Goal: Transaction & Acquisition: Purchase product/service

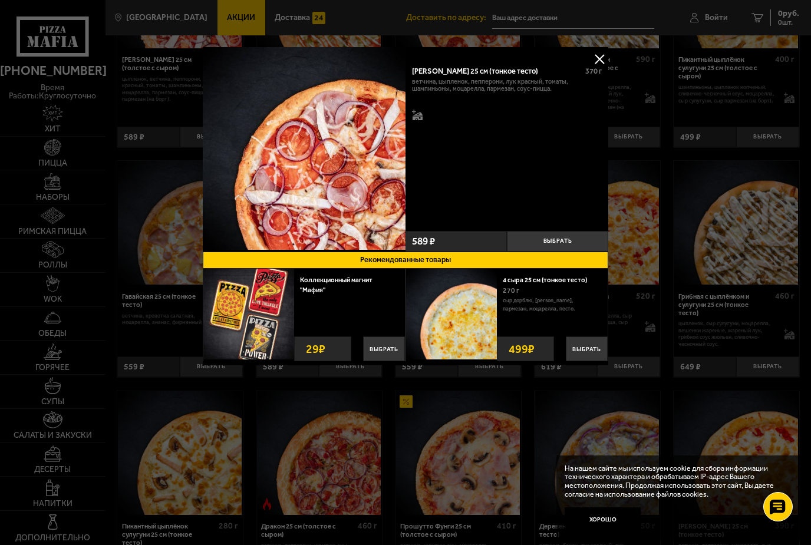
click at [596, 61] on button at bounding box center [600, 59] width 18 height 18
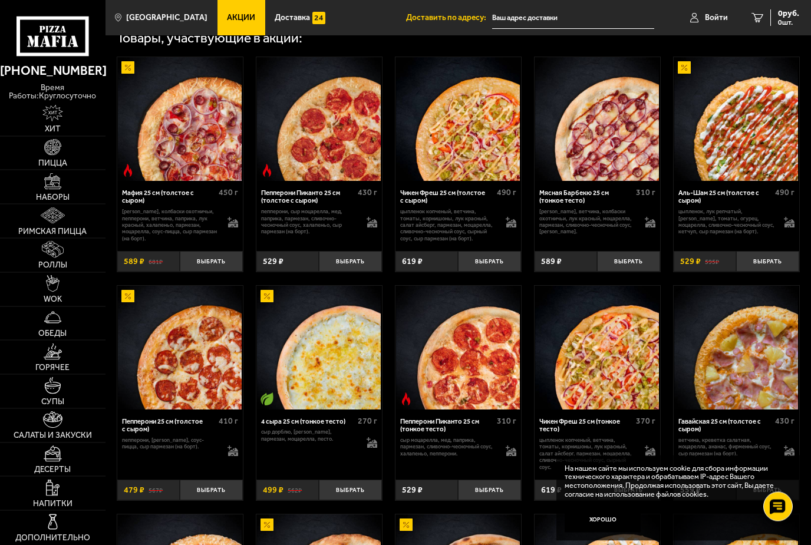
scroll to position [394, 0]
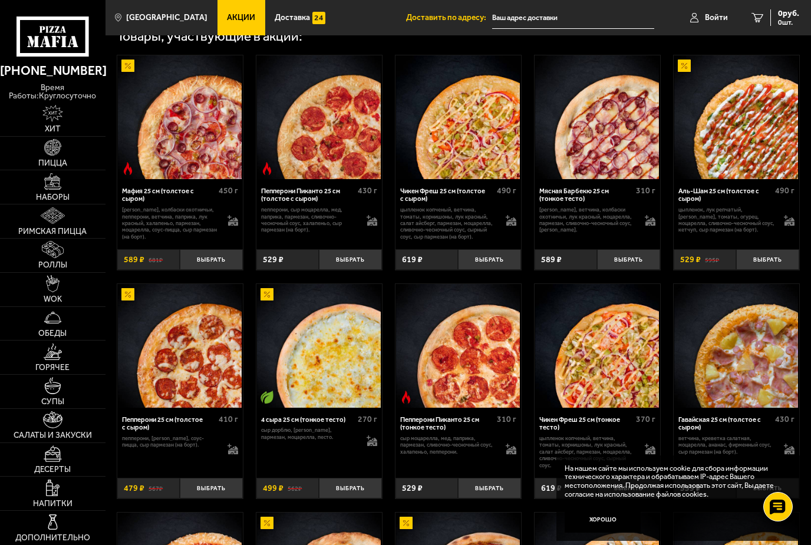
click at [755, 234] on p "цыпленок, лук репчатый, [PERSON_NAME], томаты, огурец, моцарелла, сливочно-чесн…" at bounding box center [727, 219] width 97 height 27
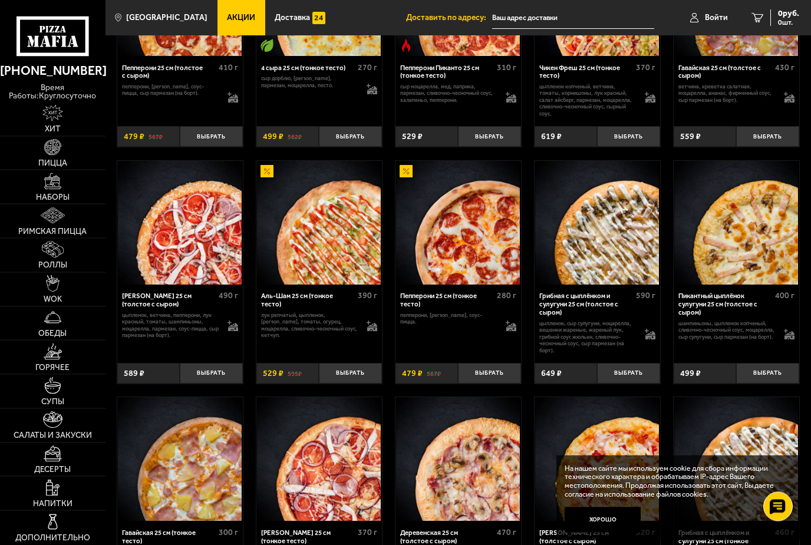
scroll to position [746, 0]
click at [325, 259] on img at bounding box center [319, 223] width 124 height 124
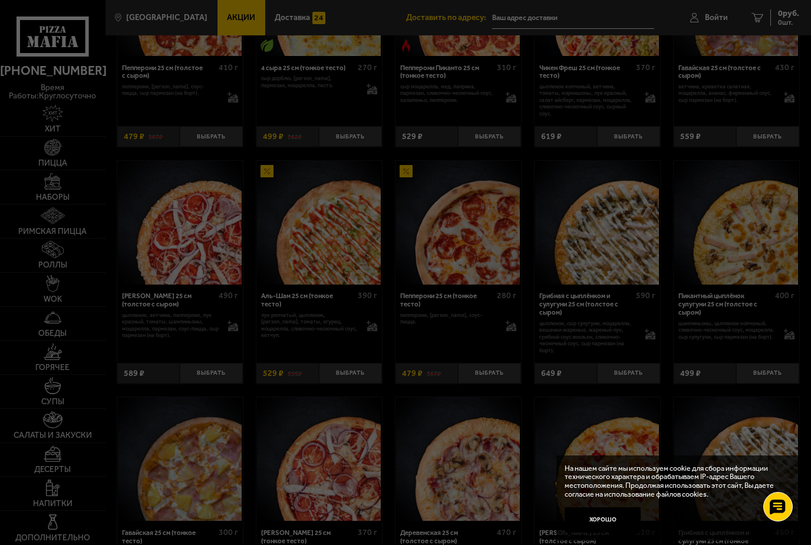
scroll to position [0, 0]
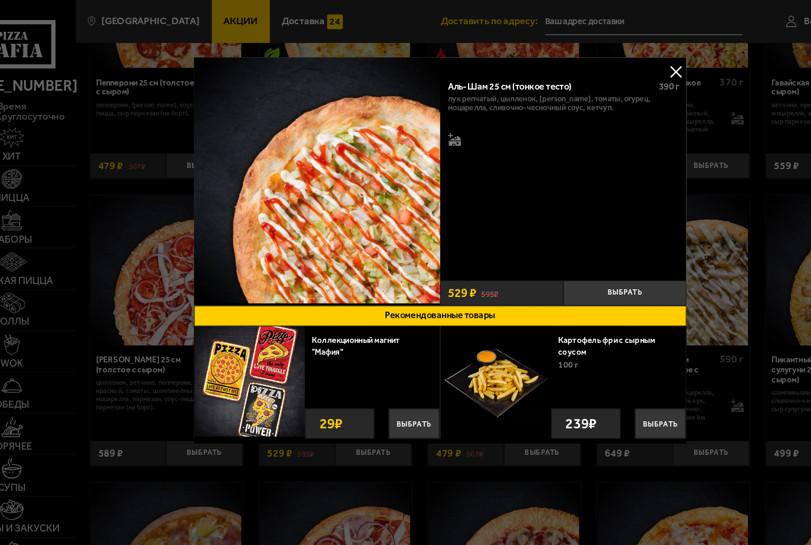
click at [586, 68] on span "390 г" at bounding box center [594, 71] width 17 height 9
click at [591, 64] on button at bounding box center [600, 59] width 18 height 18
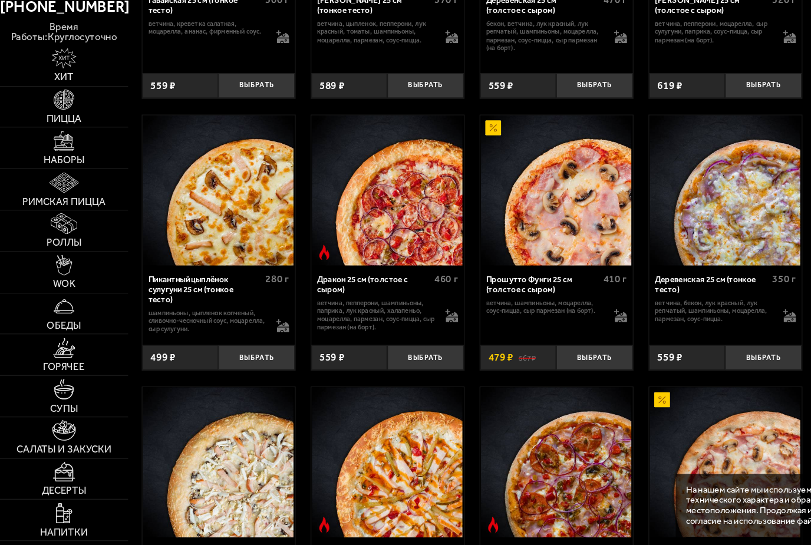
scroll to position [1214, 0]
click at [211, 179] on img at bounding box center [180, 222] width 124 height 124
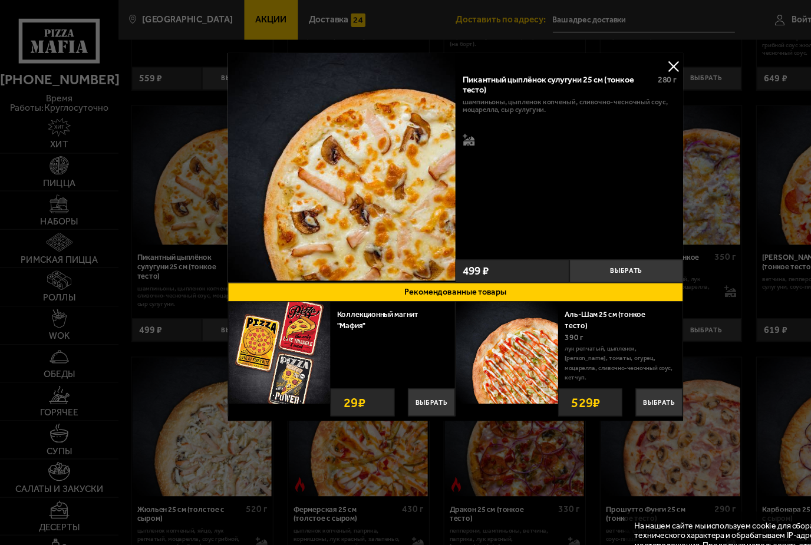
click at [594, 64] on button at bounding box center [600, 59] width 18 height 18
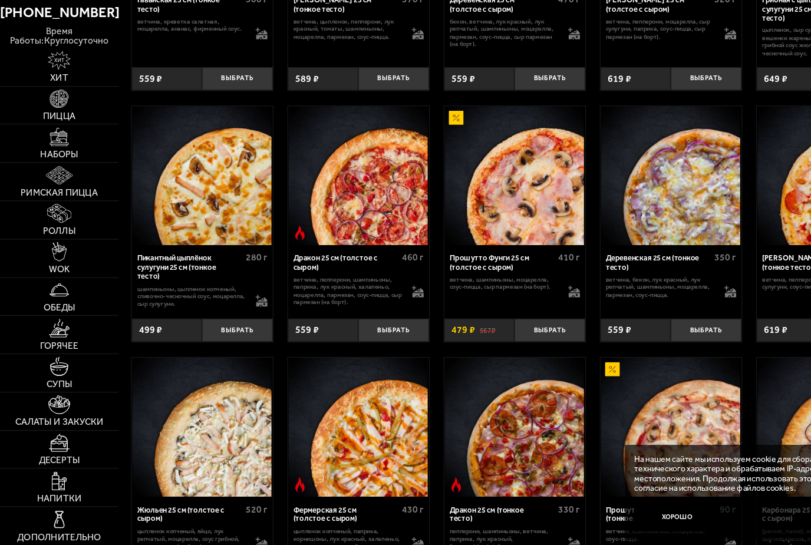
scroll to position [1219, 0]
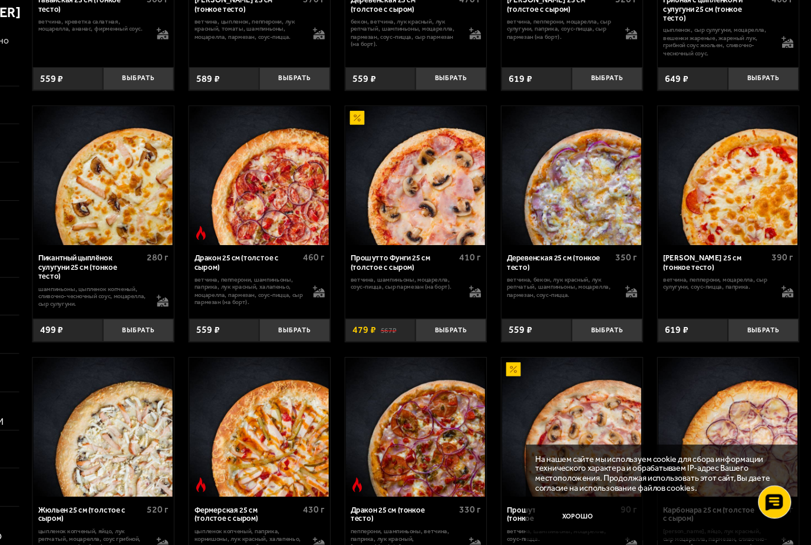
click at [701, 170] on img at bounding box center [737, 216] width 124 height 124
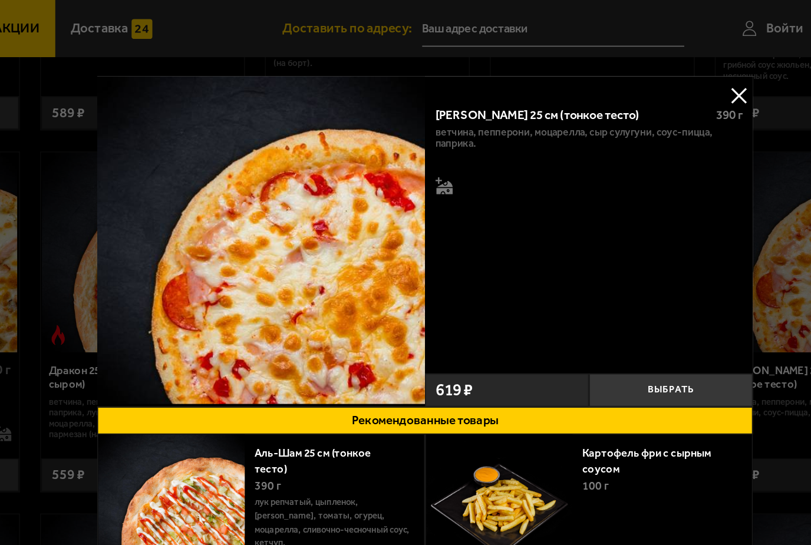
click at [591, 59] on button at bounding box center [600, 59] width 18 height 18
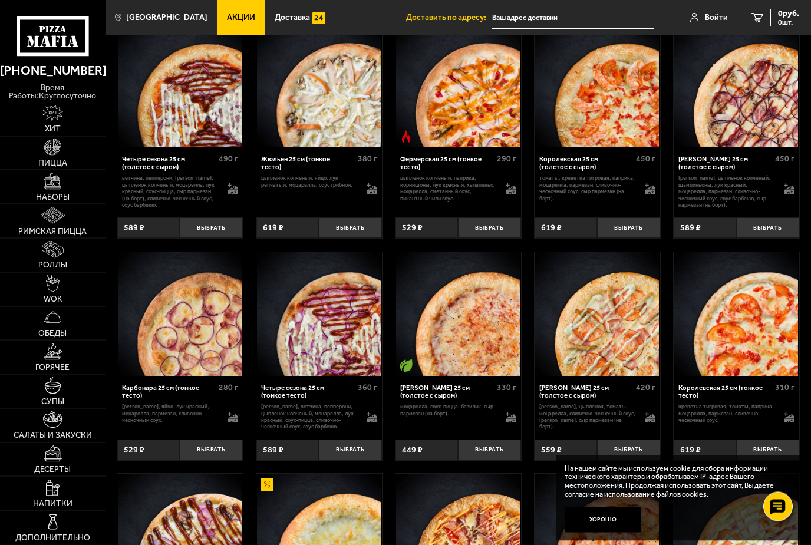
scroll to position [1820, 0]
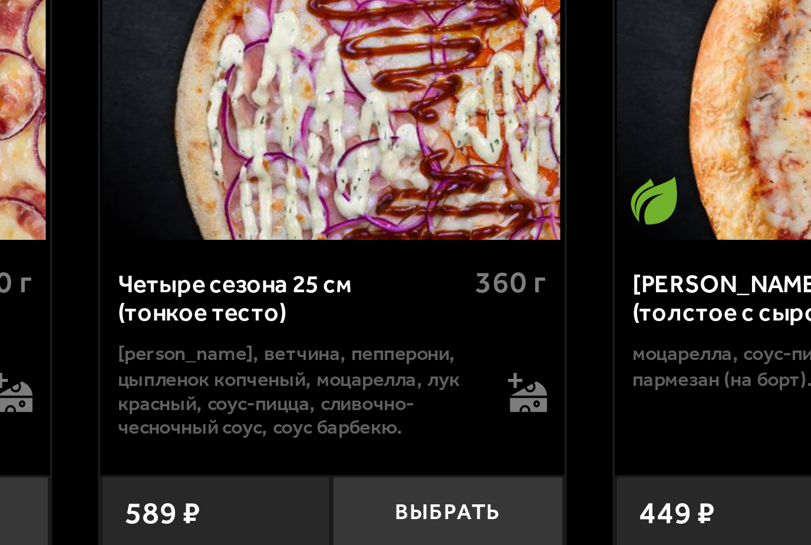
click at [219, 366] on span "280 г" at bounding box center [228, 371] width 19 height 10
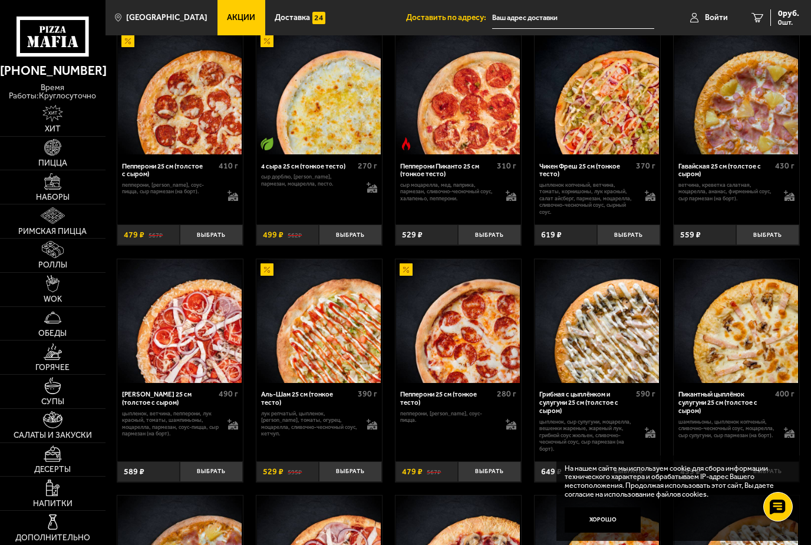
scroll to position [659, 0]
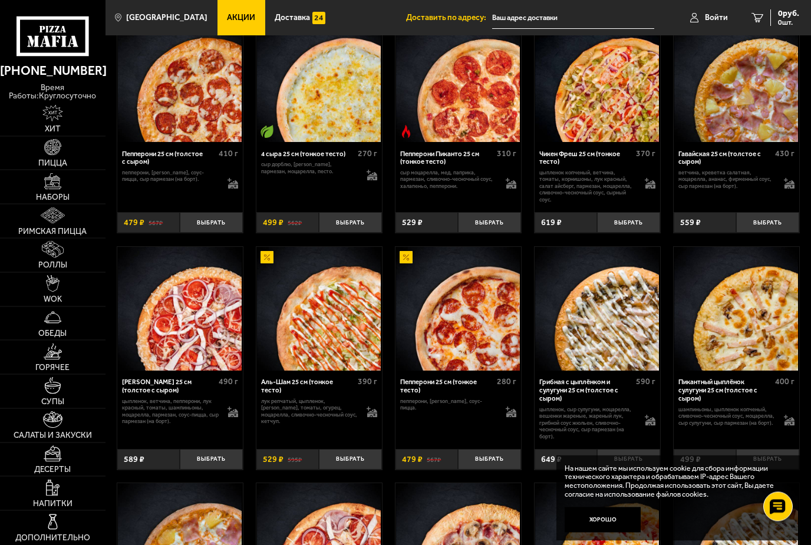
click at [342, 333] on img at bounding box center [319, 310] width 124 height 124
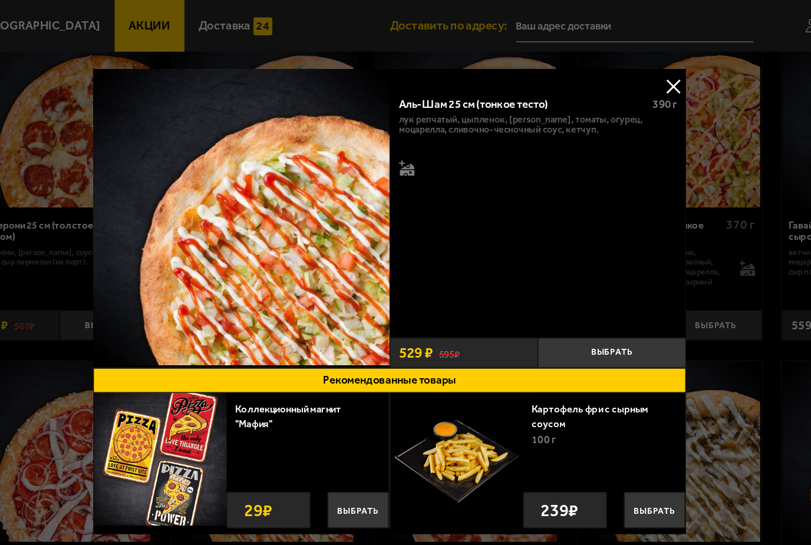
click at [591, 60] on button at bounding box center [600, 59] width 18 height 18
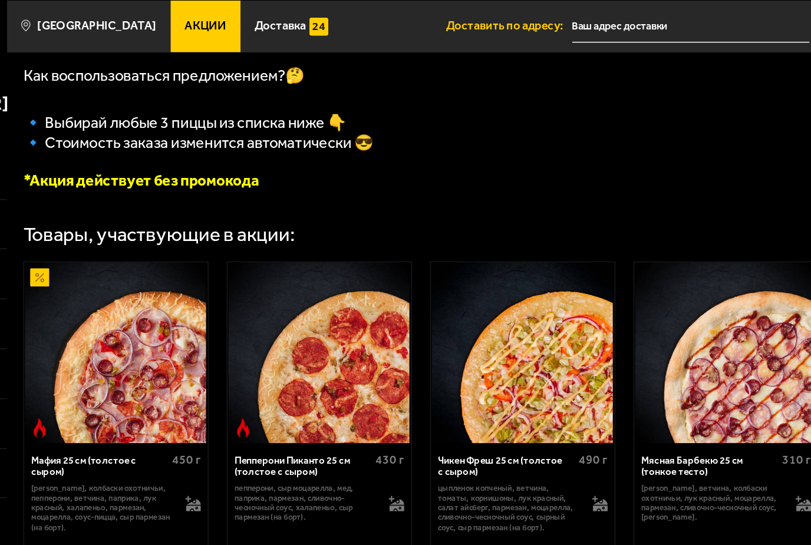
scroll to position [262, 0]
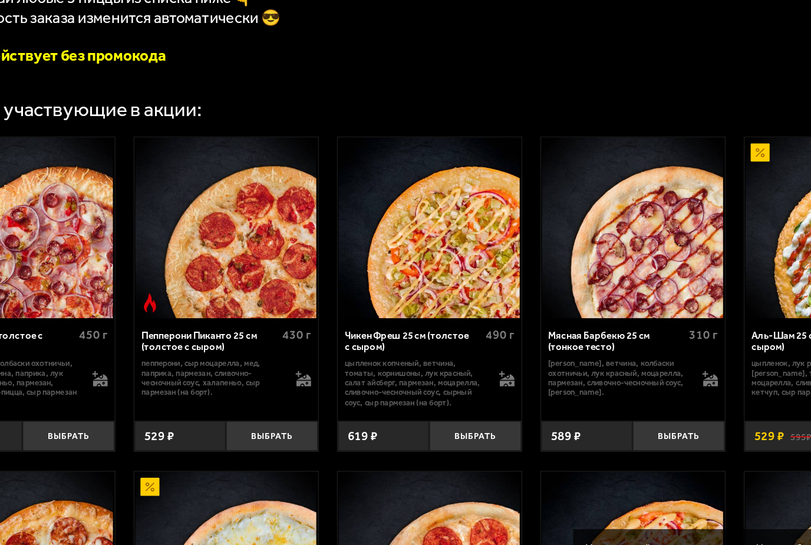
click at [540, 320] on div "Мясная Барбекю 25 см (тонкое тесто)" at bounding box center [587, 328] width 94 height 17
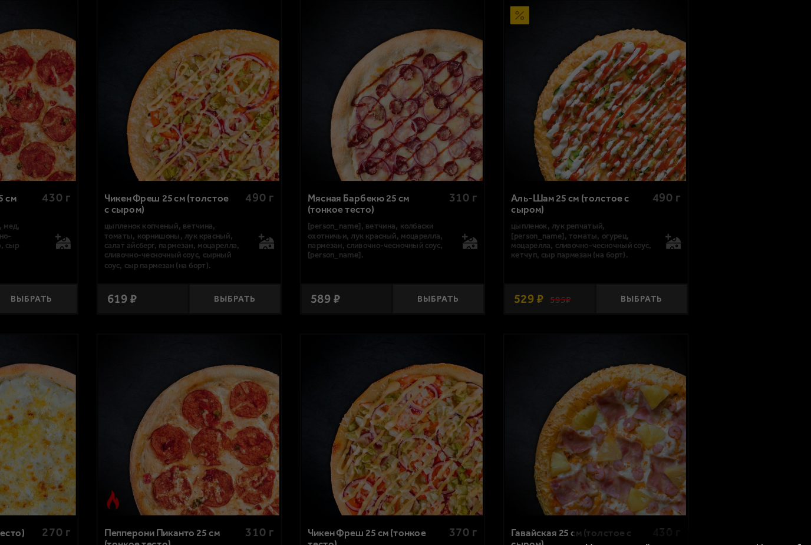
scroll to position [0, 0]
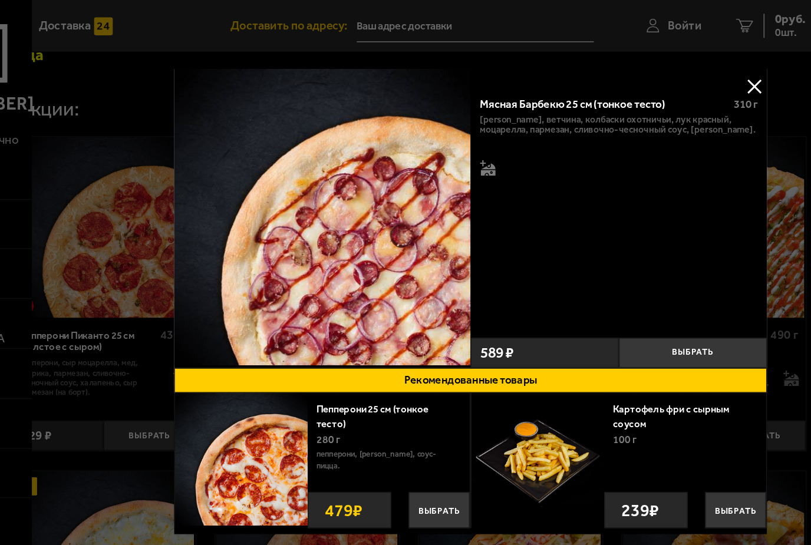
click at [591, 65] on button at bounding box center [600, 59] width 18 height 18
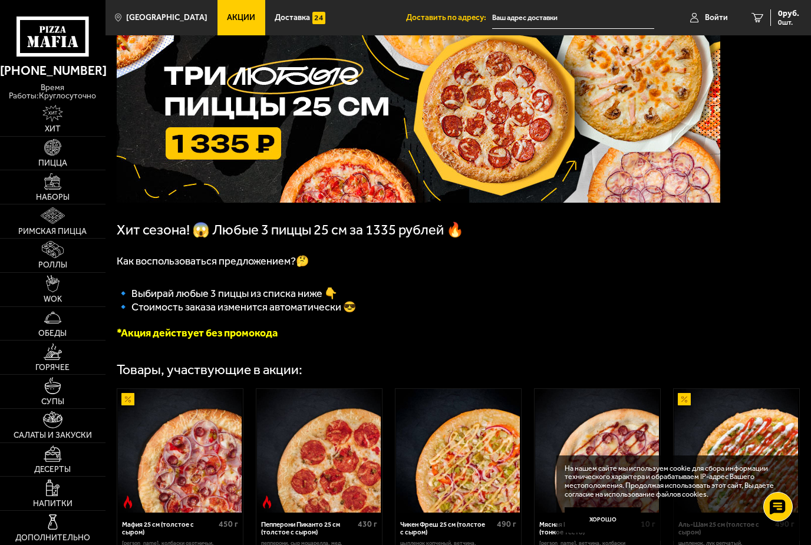
scroll to position [63, 0]
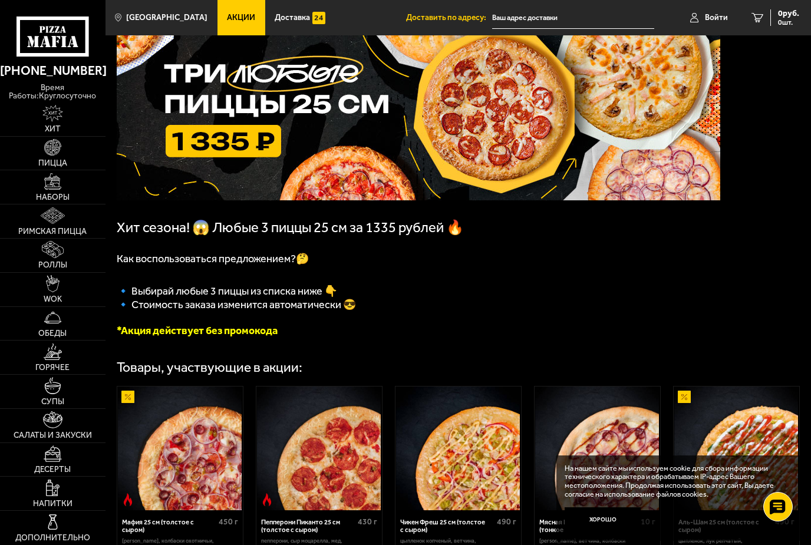
click at [132, 404] on img at bounding box center [127, 397] width 13 height 13
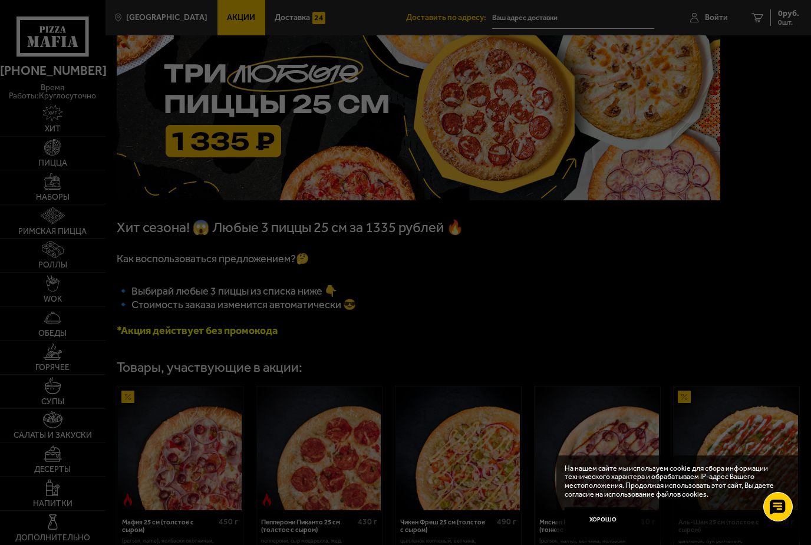
scroll to position [0, 0]
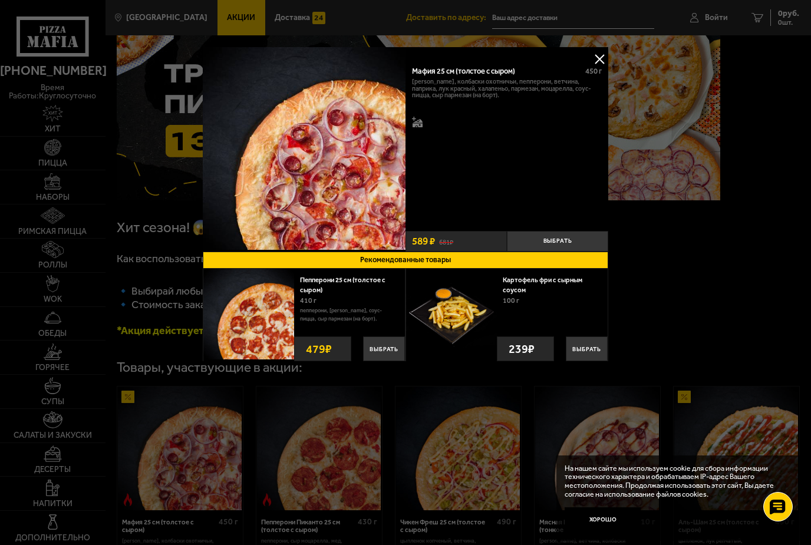
click at [603, 63] on button at bounding box center [600, 59] width 18 height 18
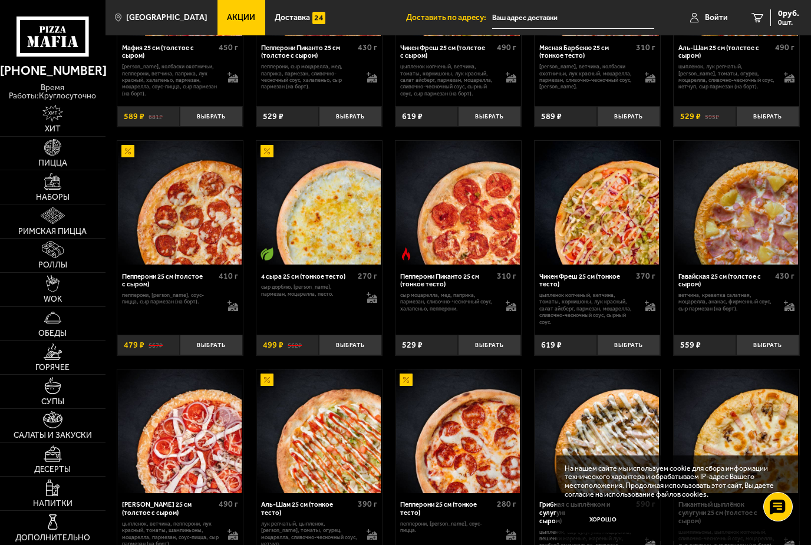
scroll to position [544, 0]
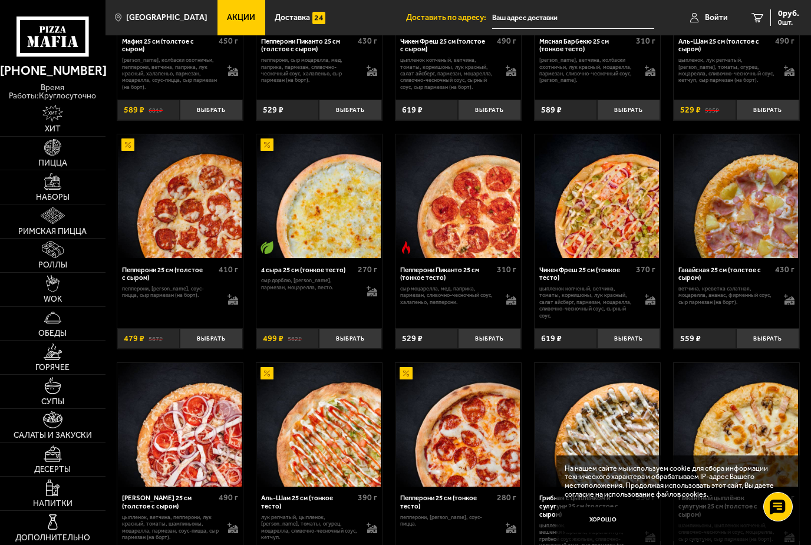
click at [581, 399] on img at bounding box center [597, 425] width 124 height 124
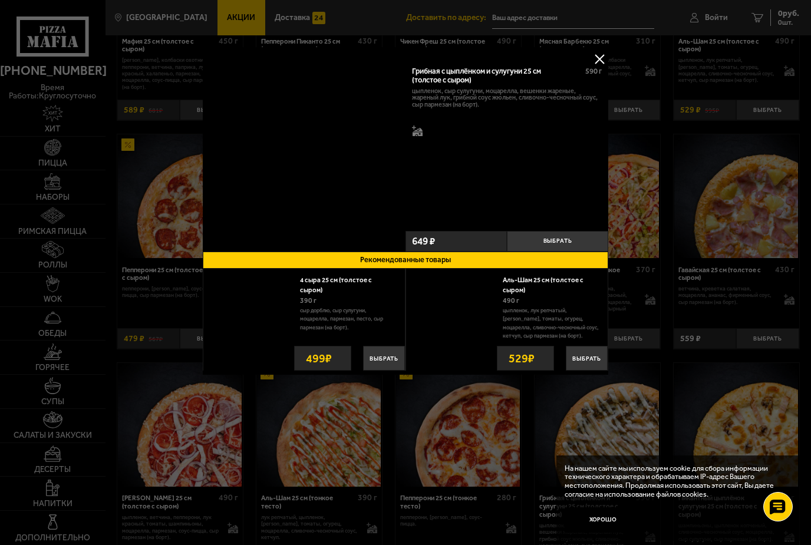
scroll to position [0, 0]
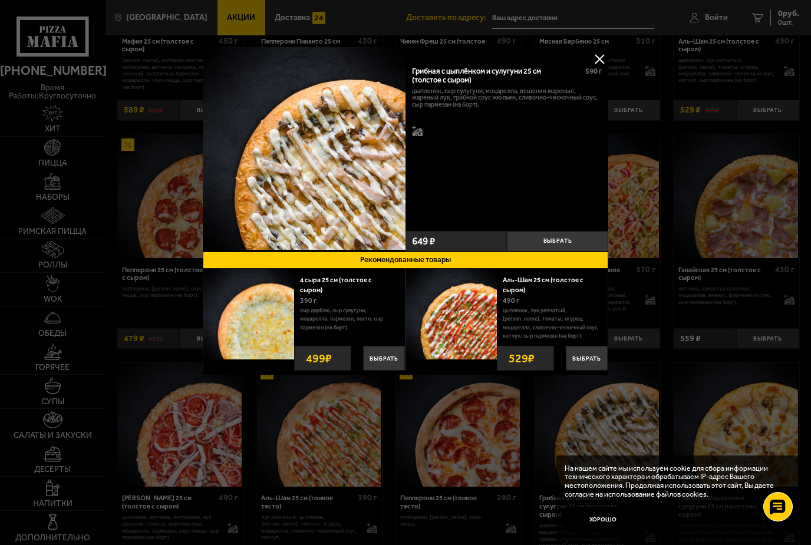
click at [674, 261] on div at bounding box center [405, 272] width 811 height 545
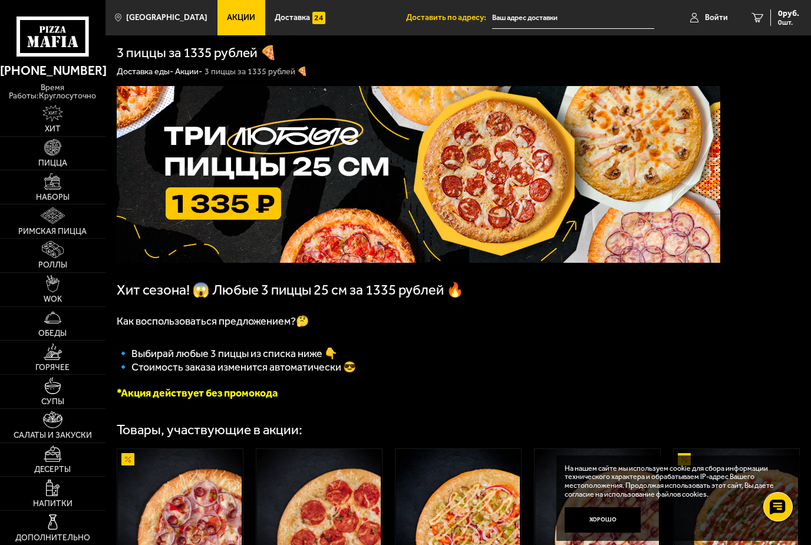
scroll to position [15, 0]
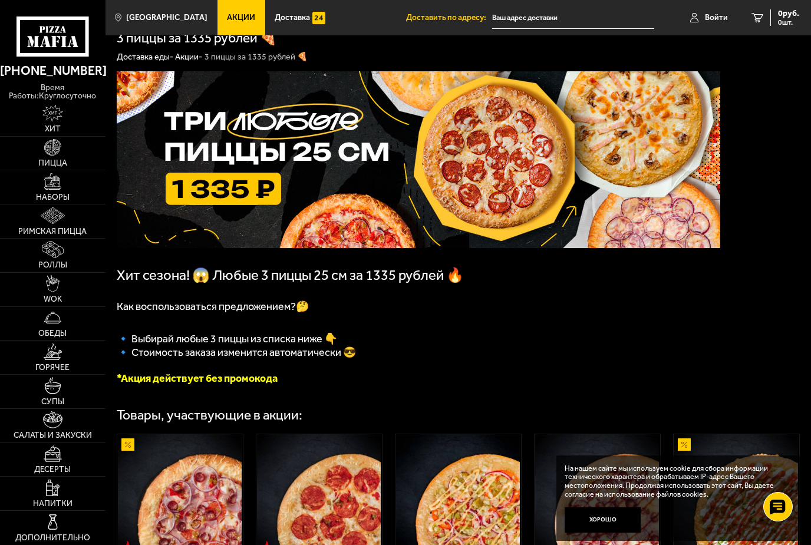
click at [262, 321] on p at bounding box center [419, 321] width 604 height 17
click at [306, 313] on span "Как воспользоваться предложением?🤔" at bounding box center [213, 306] width 192 height 13
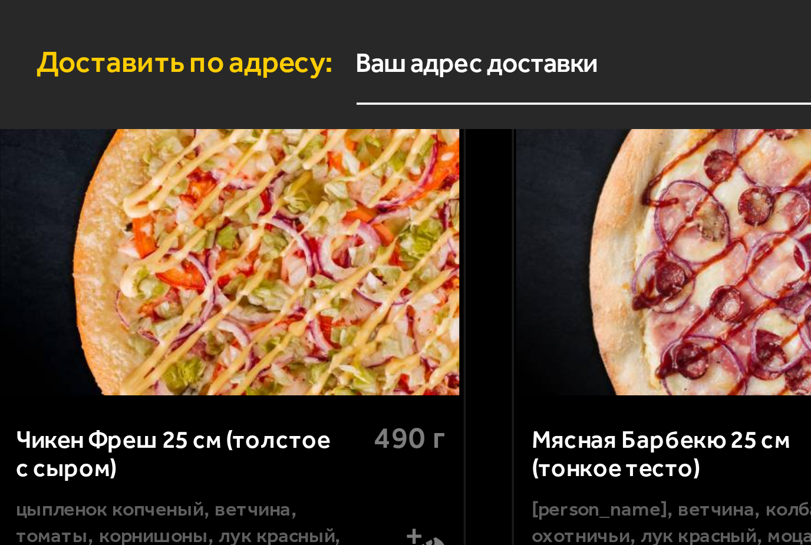
scroll to position [463, 0]
